Goal: Information Seeking & Learning: Learn about a topic

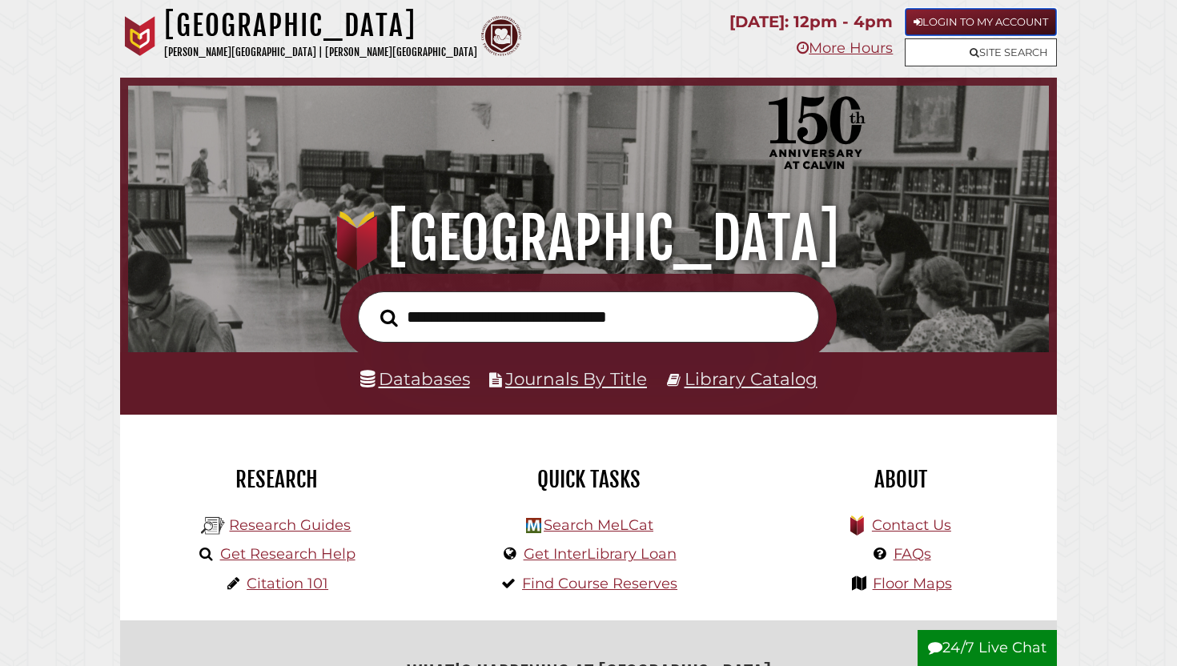
click at [929, 26] on link "Login to My Account" at bounding box center [980, 22] width 152 height 28
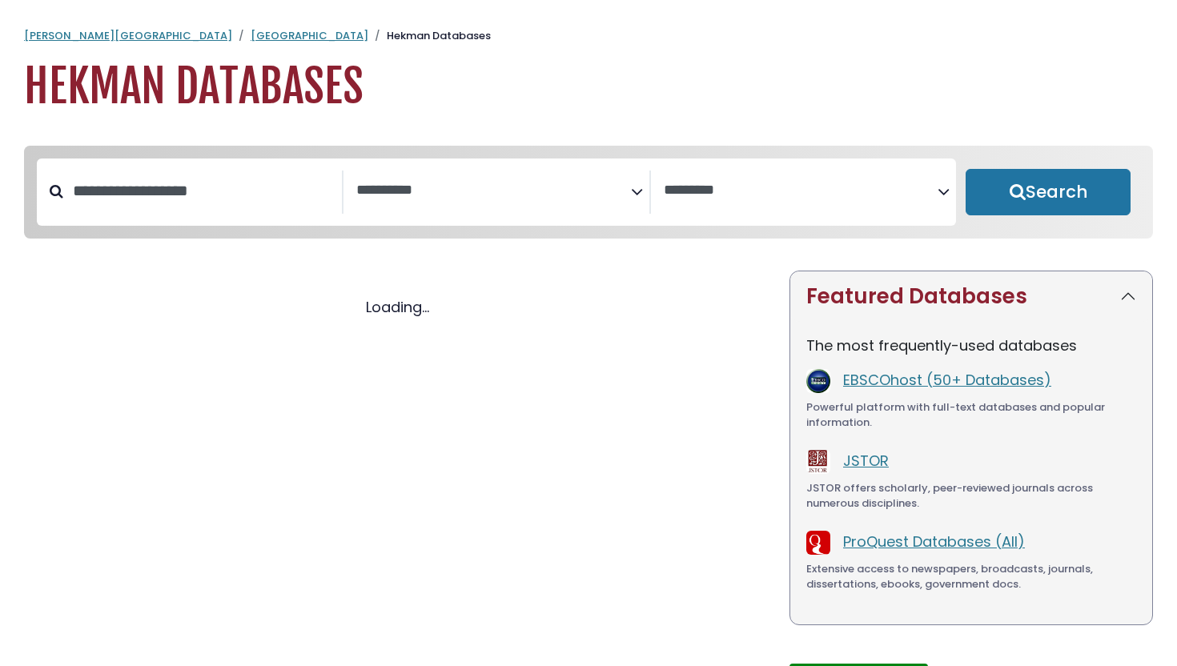
select select "Database Subject Filter"
select select "Database Vendors Filter"
select select "Database Subject Filter"
select select "Database Vendors Filter"
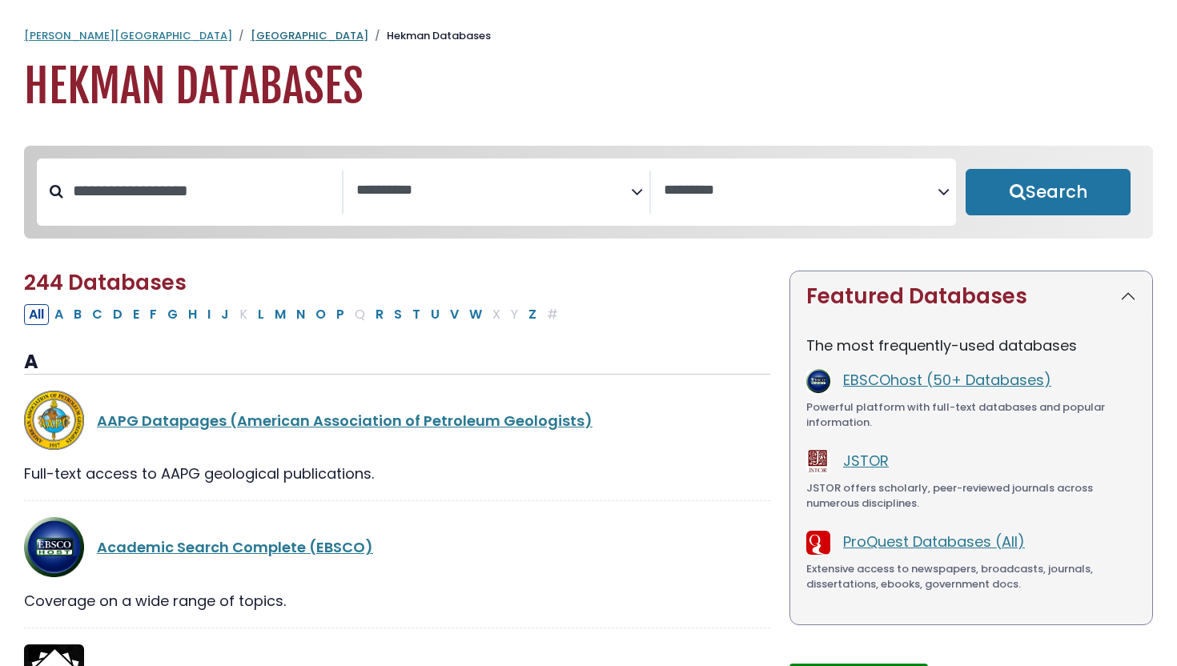
click at [251, 36] on link "[GEOGRAPHIC_DATA]" at bounding box center [310, 35] width 118 height 15
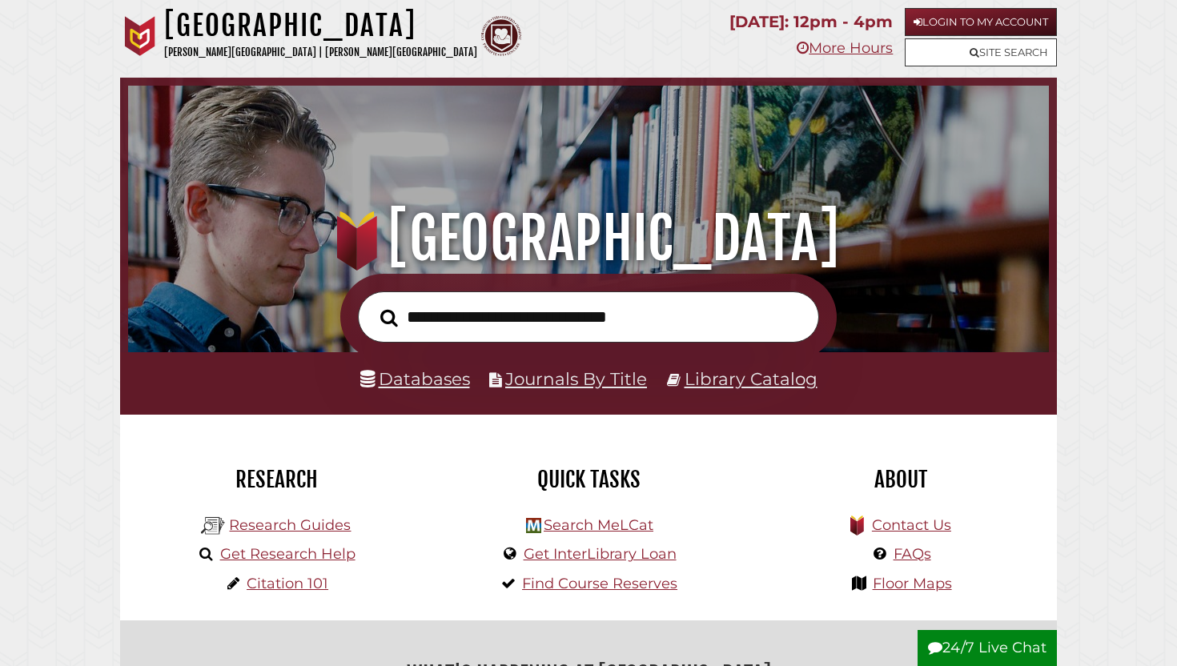
scroll to position [304, 912]
click at [542, 384] on link "Journals By Title" at bounding box center [576, 378] width 142 height 21
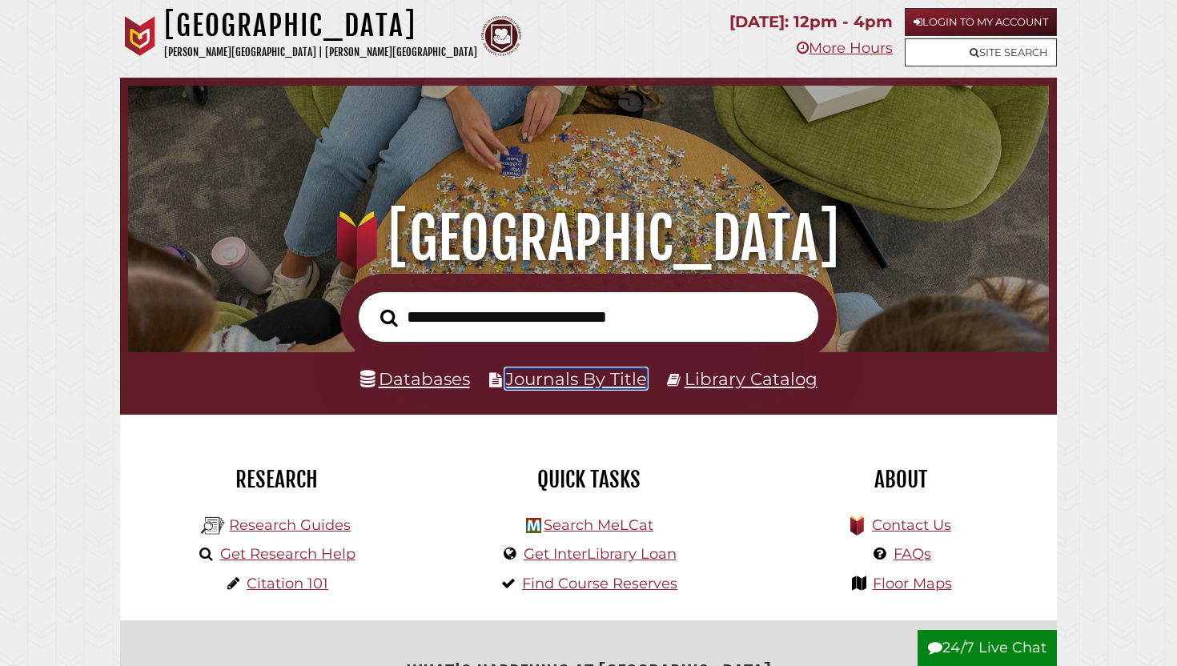
click at [541, 378] on link "Journals By Title" at bounding box center [576, 378] width 142 height 21
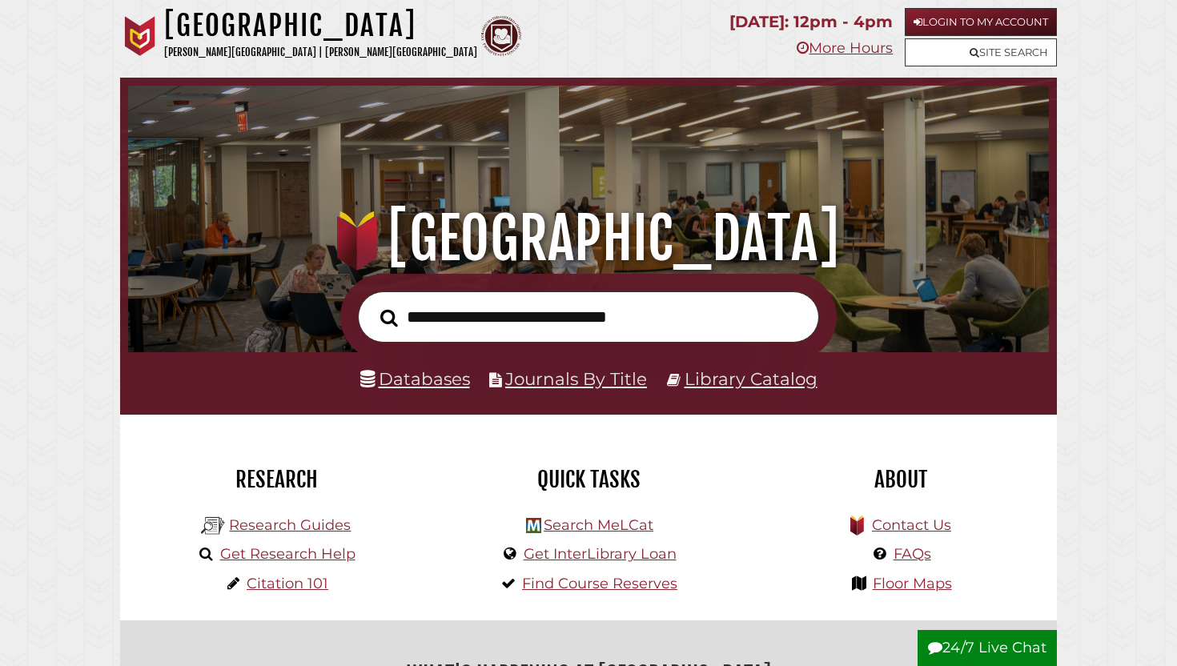
scroll to position [304, 912]
click at [434, 383] on link "Databases" at bounding box center [415, 378] width 110 height 21
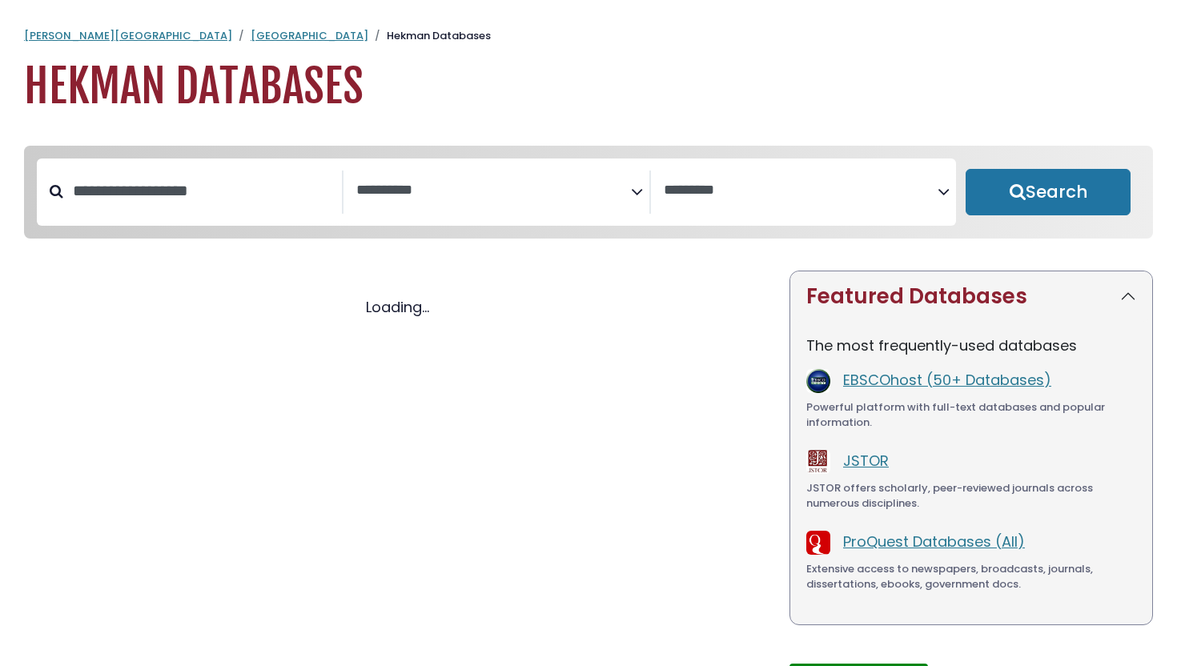
select select "Database Subject Filter"
select select "Database Vendors Filter"
select select "Database Subject Filter"
select select "Database Vendors Filter"
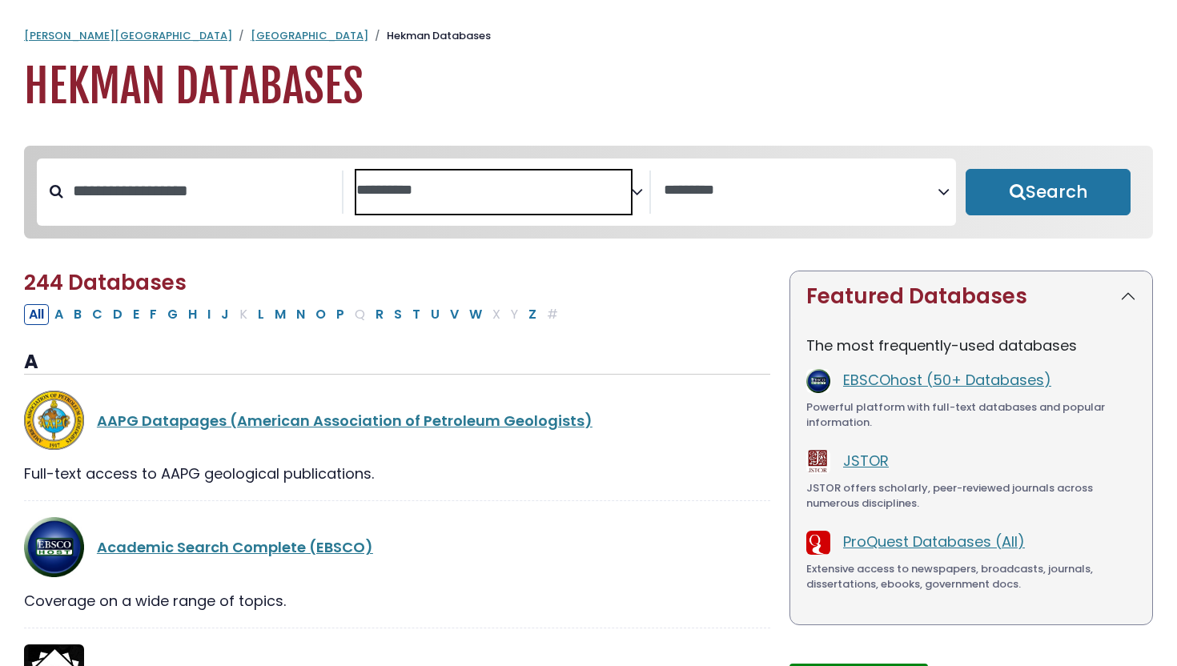
click at [404, 198] on textarea "Search" at bounding box center [493, 190] width 274 height 17
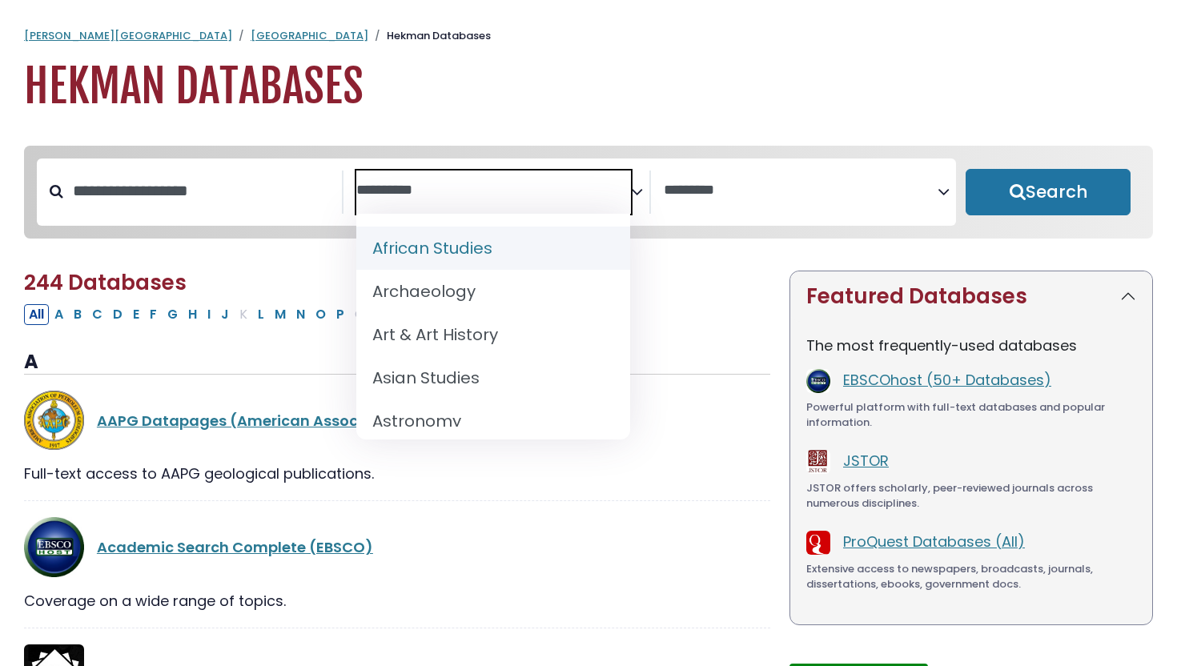
click at [699, 276] on h2 "244 Databases" at bounding box center [397, 283] width 746 height 25
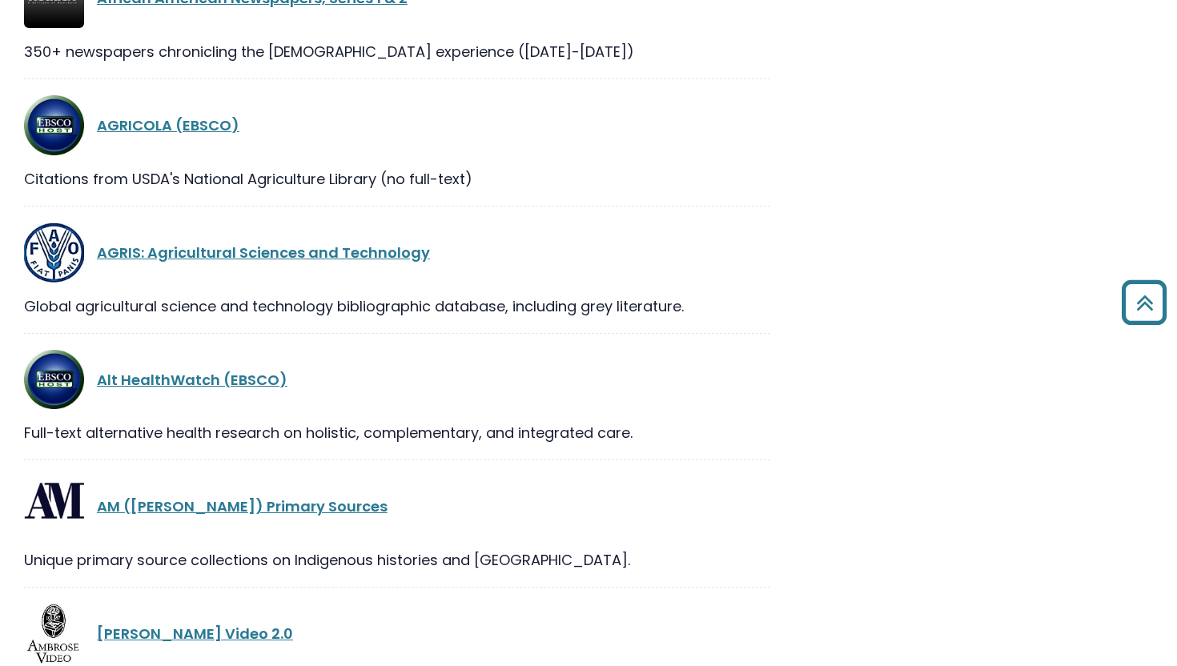
scroll to position [1060, 0]
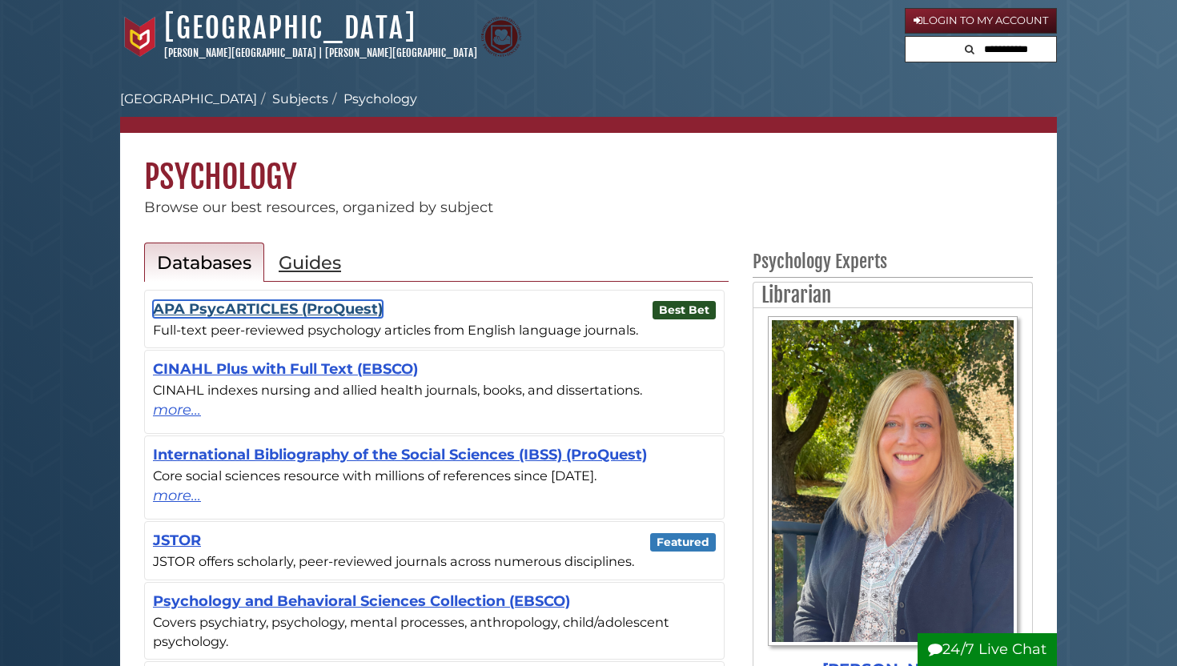
click at [315, 311] on link "APA PsycARTICLES (ProQuest)" at bounding box center [268, 309] width 230 height 18
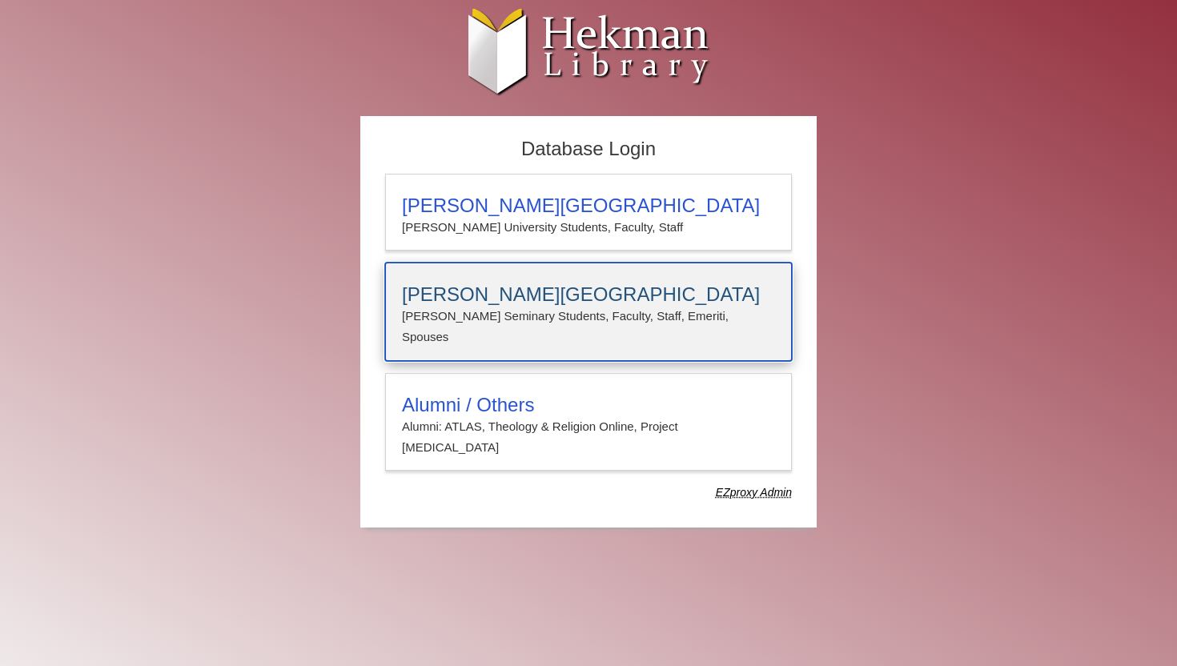
click at [482, 299] on h3 "[PERSON_NAME][GEOGRAPHIC_DATA]" at bounding box center [588, 294] width 373 height 22
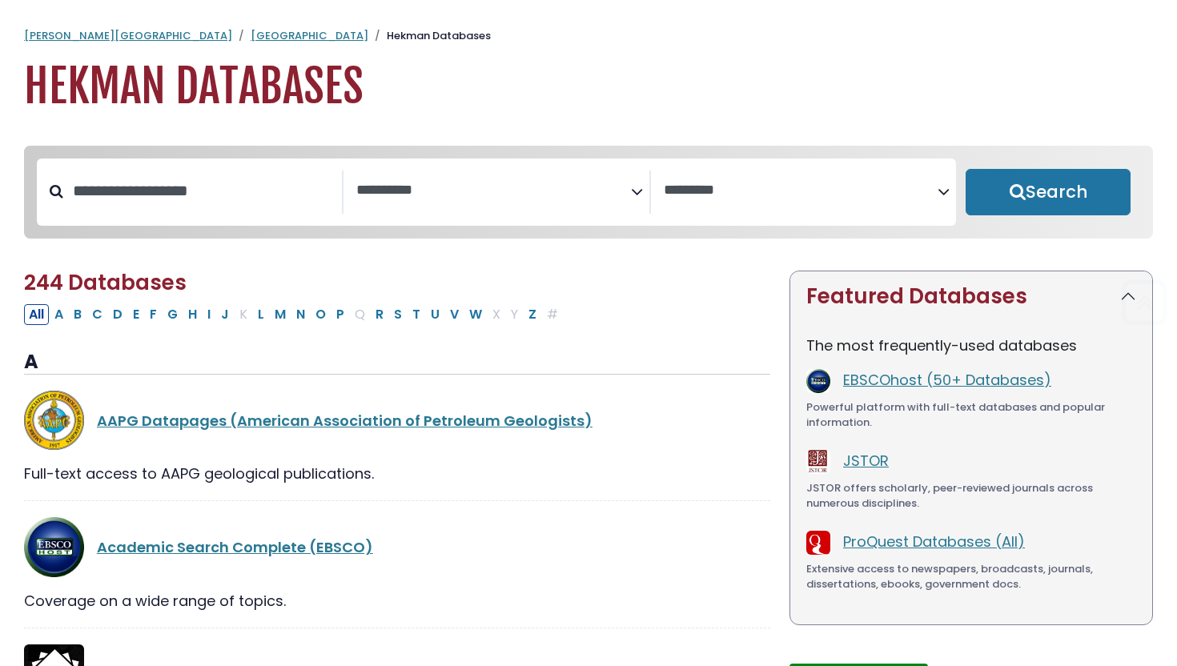
select select "Database Subject Filter"
select select "Database Vendors Filter"
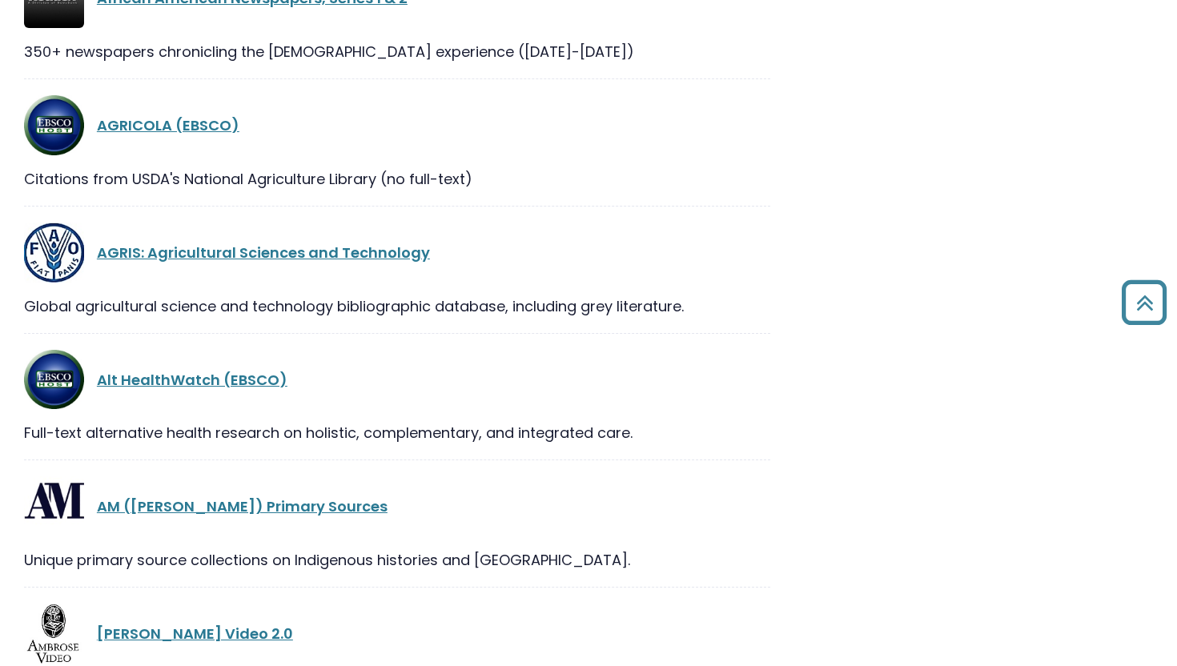
scroll to position [1060, 0]
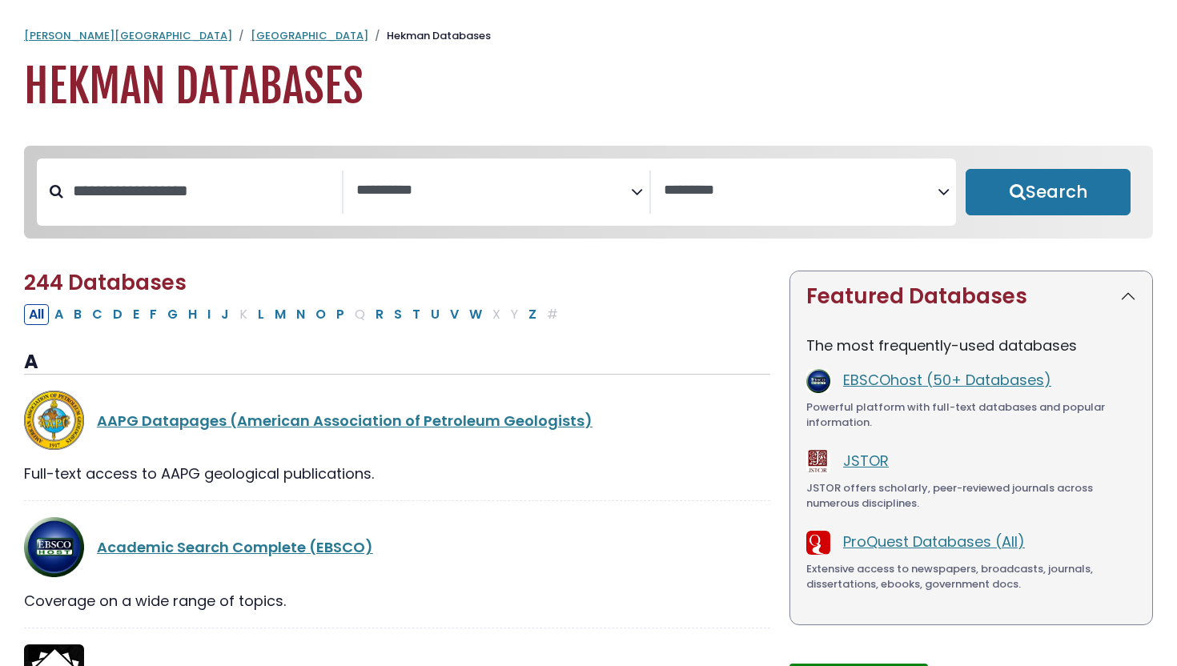
select select "Database Subject Filter"
select select "Database Vendors Filter"
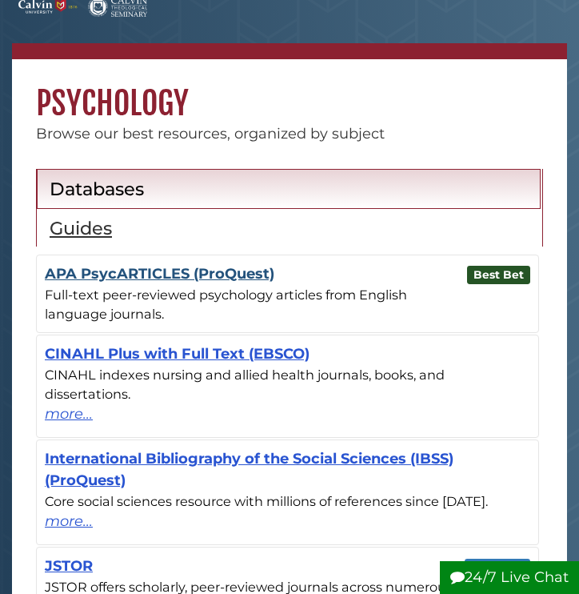
scroll to position [60, 0]
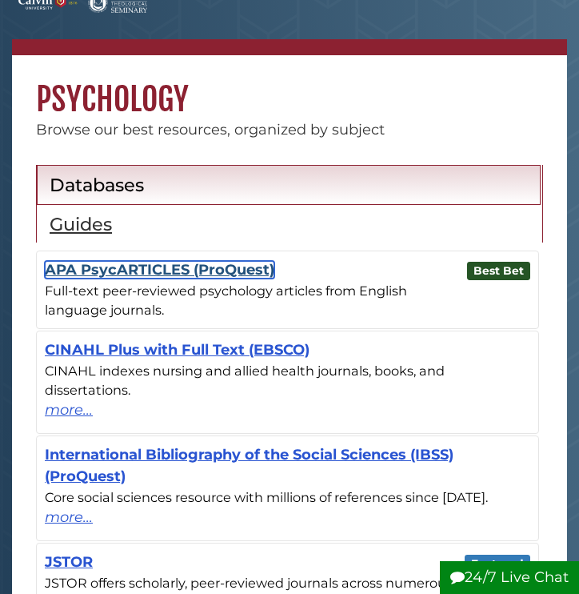
click at [147, 263] on link "APA PsycARTICLES (ProQuest)" at bounding box center [160, 270] width 230 height 18
click at [152, 271] on link "APA PsycARTICLES (ProQuest)" at bounding box center [160, 270] width 230 height 18
